Goal: Task Accomplishment & Management: Complete application form

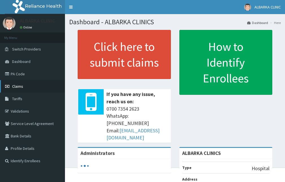
click at [18, 88] on span "Claims" at bounding box center [17, 86] width 11 height 5
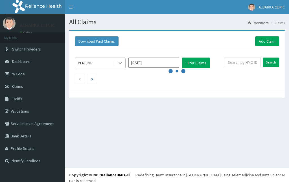
click at [117, 62] on div at bounding box center [120, 63] width 10 height 10
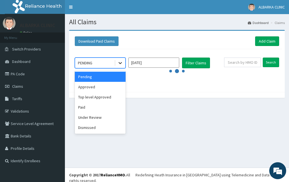
click at [117, 62] on div at bounding box center [120, 63] width 10 height 10
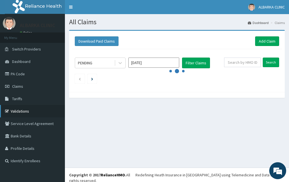
click at [13, 110] on link "Validations" at bounding box center [32, 111] width 65 height 12
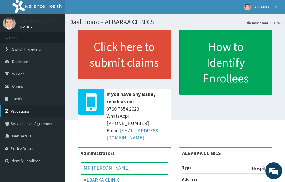
click at [20, 112] on link "Validations" at bounding box center [32, 111] width 65 height 12
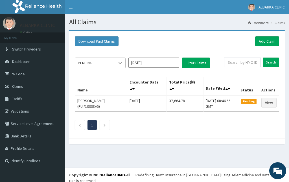
click at [120, 62] on icon at bounding box center [121, 63] width 6 height 6
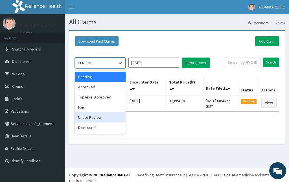
click at [107, 116] on div "Under Review" at bounding box center [100, 117] width 51 height 10
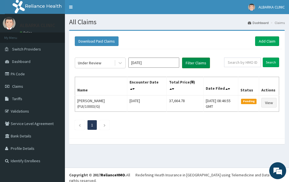
click at [189, 60] on button "Filter Claims" at bounding box center [196, 63] width 28 height 11
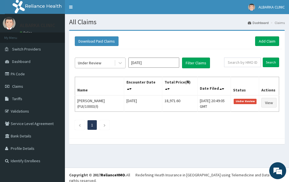
click at [106, 62] on div "Under Review" at bounding box center [94, 62] width 39 height 9
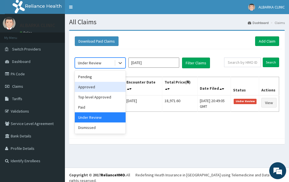
click at [94, 86] on div "Approved" at bounding box center [100, 87] width 51 height 10
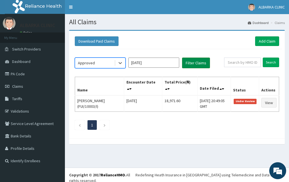
click at [202, 62] on button "Filter Claims" at bounding box center [196, 63] width 28 height 11
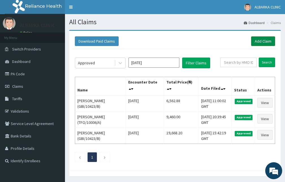
click at [262, 42] on link "Add Claim" at bounding box center [263, 41] width 24 height 10
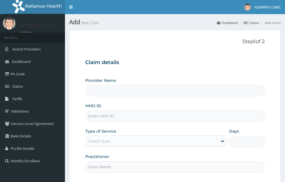
click at [104, 112] on input "HMO ID" at bounding box center [174, 116] width 179 height 11
paste input "TFO/10005/A"
type input "TFO/10005/A"
type input "ALBARKA CLINICS"
type input "TFO/10005/A"
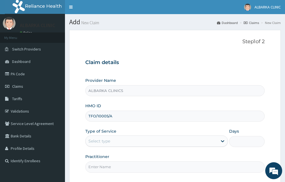
click at [99, 137] on div "Select type" at bounding box center [152, 141] width 132 height 9
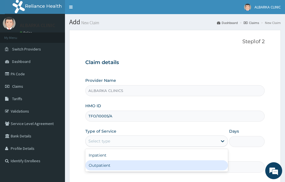
click at [109, 164] on div "Outpatient" at bounding box center [156, 165] width 143 height 10
type input "1"
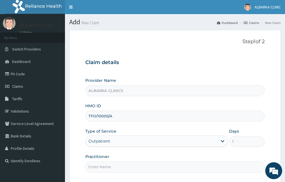
scroll to position [53, 0]
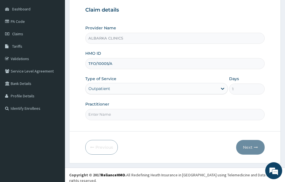
click at [131, 118] on input "Practitioner" at bounding box center [174, 114] width 179 height 11
type input "[PERSON_NAME]"
click at [255, 143] on button "Next" at bounding box center [250, 147] width 29 height 15
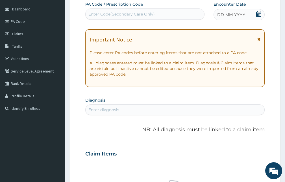
click at [257, 14] on icon at bounding box center [258, 14] width 5 height 6
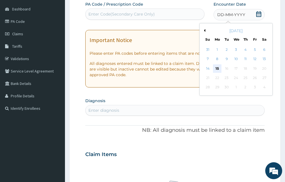
click at [217, 68] on div "15" at bounding box center [217, 68] width 8 height 8
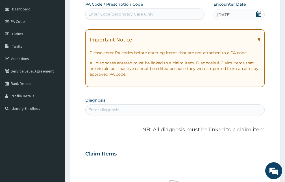
click at [97, 110] on div "Enter diagnosis" at bounding box center [103, 110] width 31 height 6
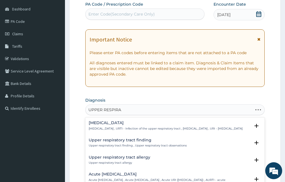
type input "UPPER RESPIRAT"
click at [130, 177] on h4 "Acute [MEDICAL_DATA]" at bounding box center [170, 174] width 162 height 4
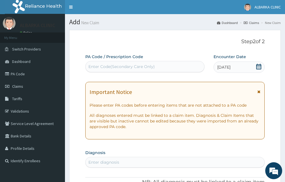
scroll to position [57, 0]
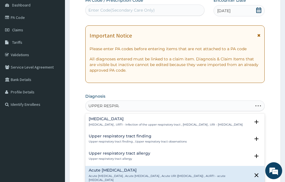
type input "UPPER RESPIRAT"
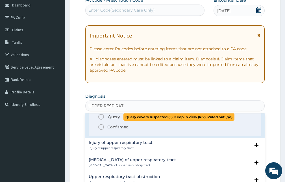
click at [113, 120] on span "Query" at bounding box center [114, 117] width 12 height 6
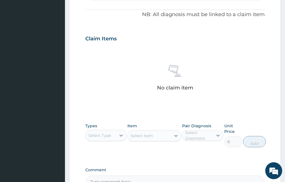
scroll to position [198, 0]
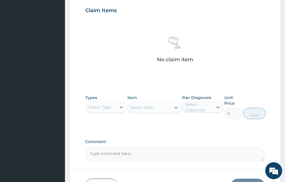
click at [107, 107] on div "Select Type" at bounding box center [99, 108] width 23 height 6
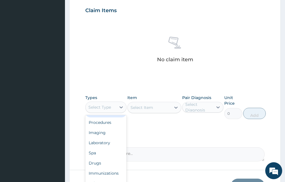
scroll to position [236, 0]
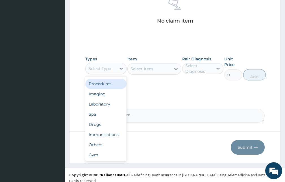
click at [98, 85] on div "Procedures" at bounding box center [105, 84] width 41 height 10
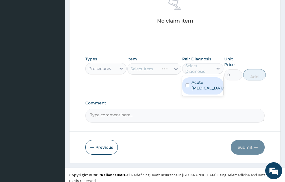
click at [199, 70] on div "Select Diagnosis" at bounding box center [198, 68] width 27 height 11
click at [201, 91] on label "Acute [MEDICAL_DATA]" at bounding box center [209, 85] width 34 height 11
checkbox input "true"
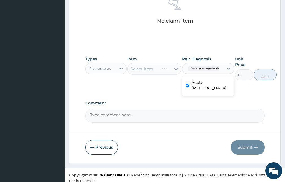
click at [149, 67] on div "Select Item" at bounding box center [154, 68] width 54 height 11
click at [151, 68] on div "Select Item" at bounding box center [154, 68] width 54 height 11
click at [151, 68] on div "Select Item" at bounding box center [142, 69] width 23 height 6
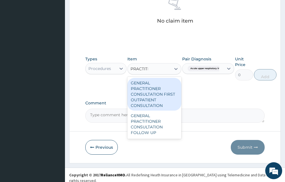
type input "PRACTITIO"
click at [151, 93] on div "GENERAL PRACTITIONER CONSULTATION FIRST OUTPATIENT CONSULTATION" at bounding box center [154, 94] width 54 height 33
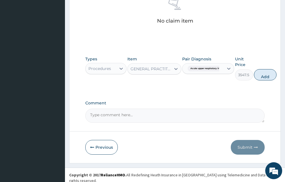
drag, startPoint x: 272, startPoint y: 72, endPoint x: 189, endPoint y: 75, distance: 83.4
click at [271, 72] on button "Add" at bounding box center [265, 74] width 23 height 11
type input "0"
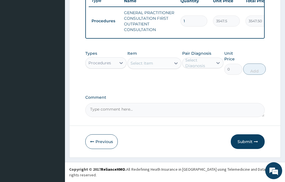
scroll to position [223, 0]
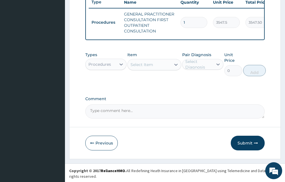
click at [101, 67] on div "Procedures" at bounding box center [99, 65] width 23 height 6
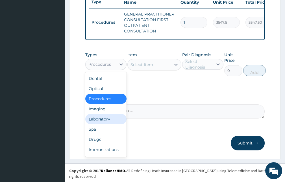
click at [103, 124] on div "Laboratory" at bounding box center [105, 119] width 41 height 10
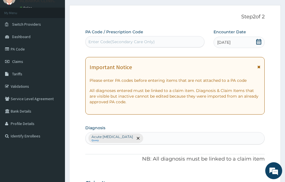
scroll to position [0, 0]
